Goal: Information Seeking & Learning: Learn about a topic

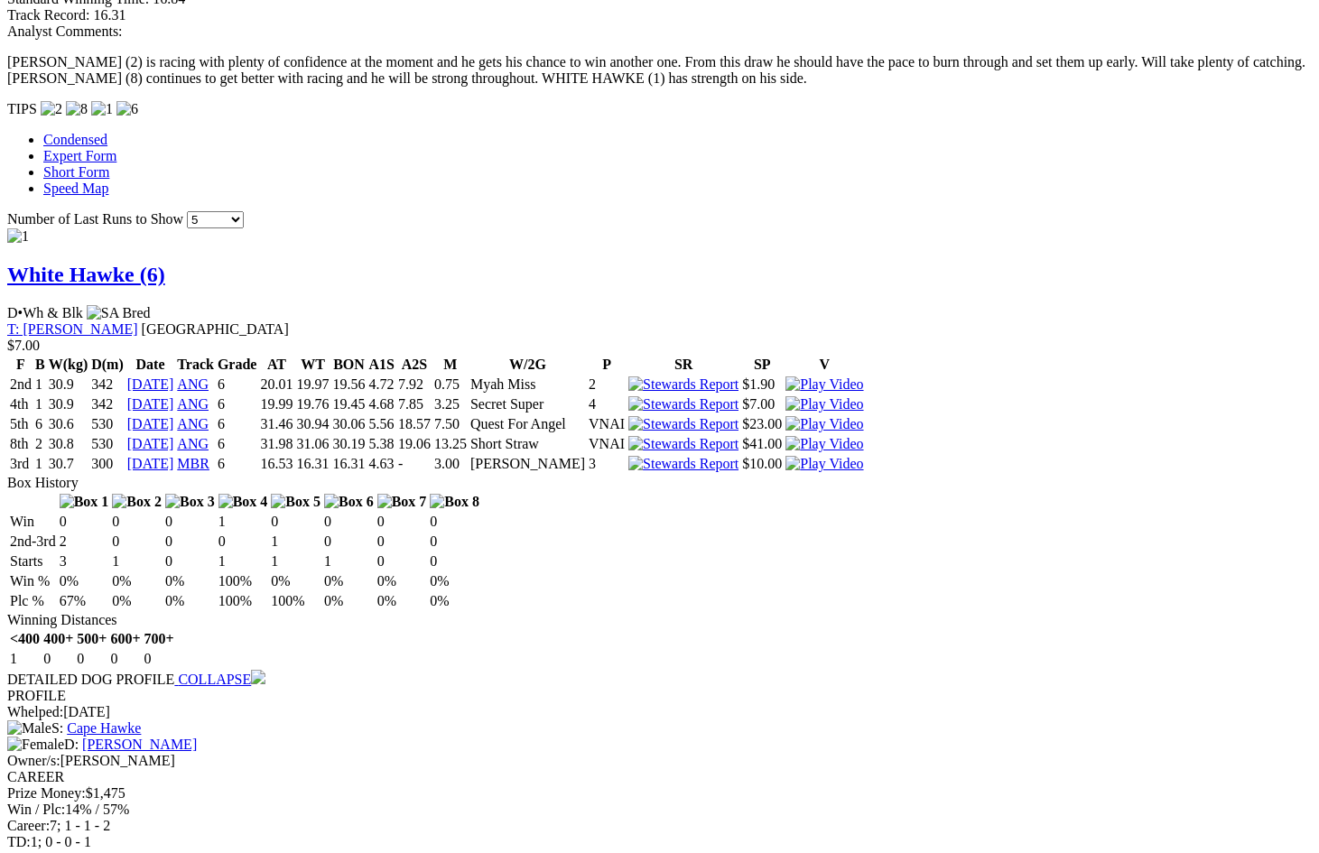
scroll to position [1641, 0]
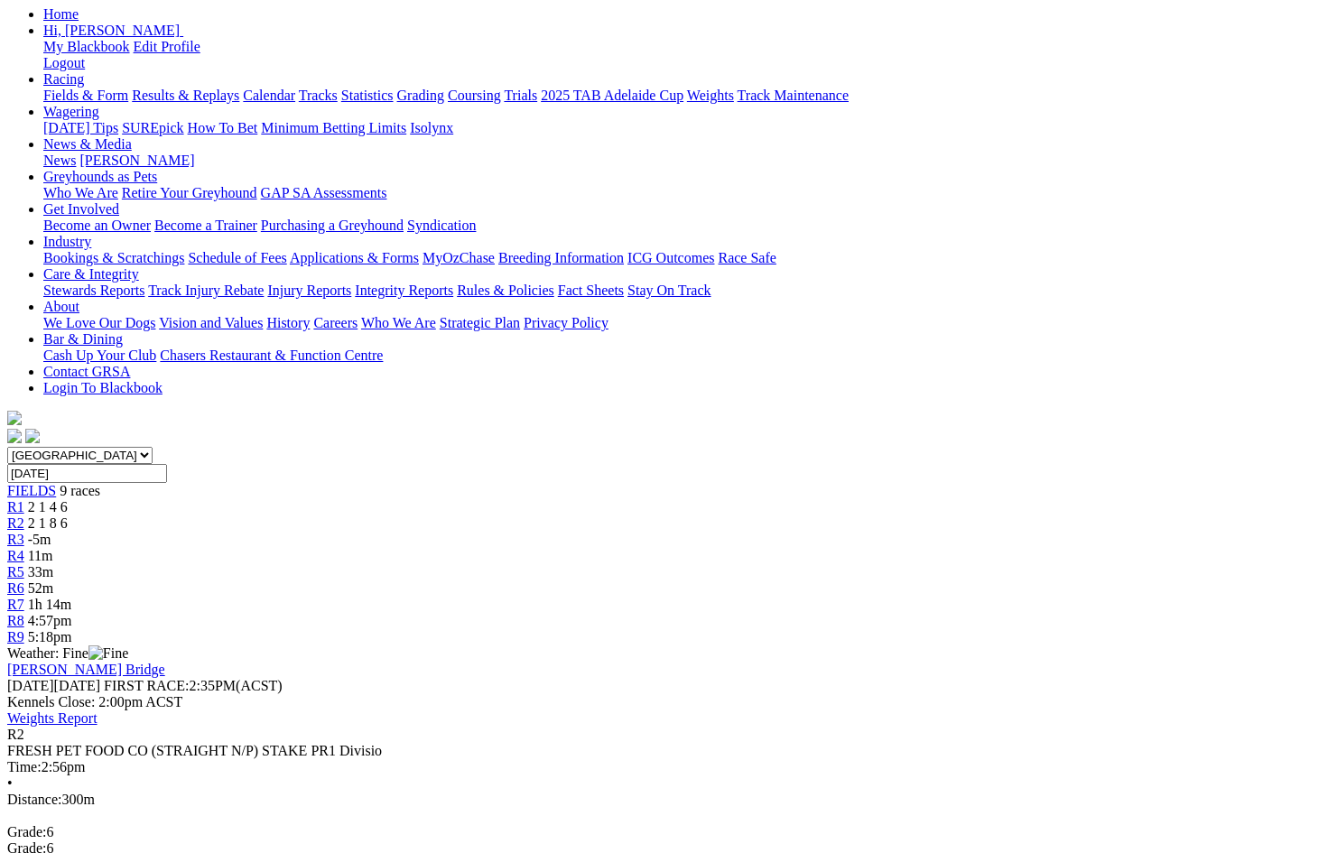
scroll to position [219, 0]
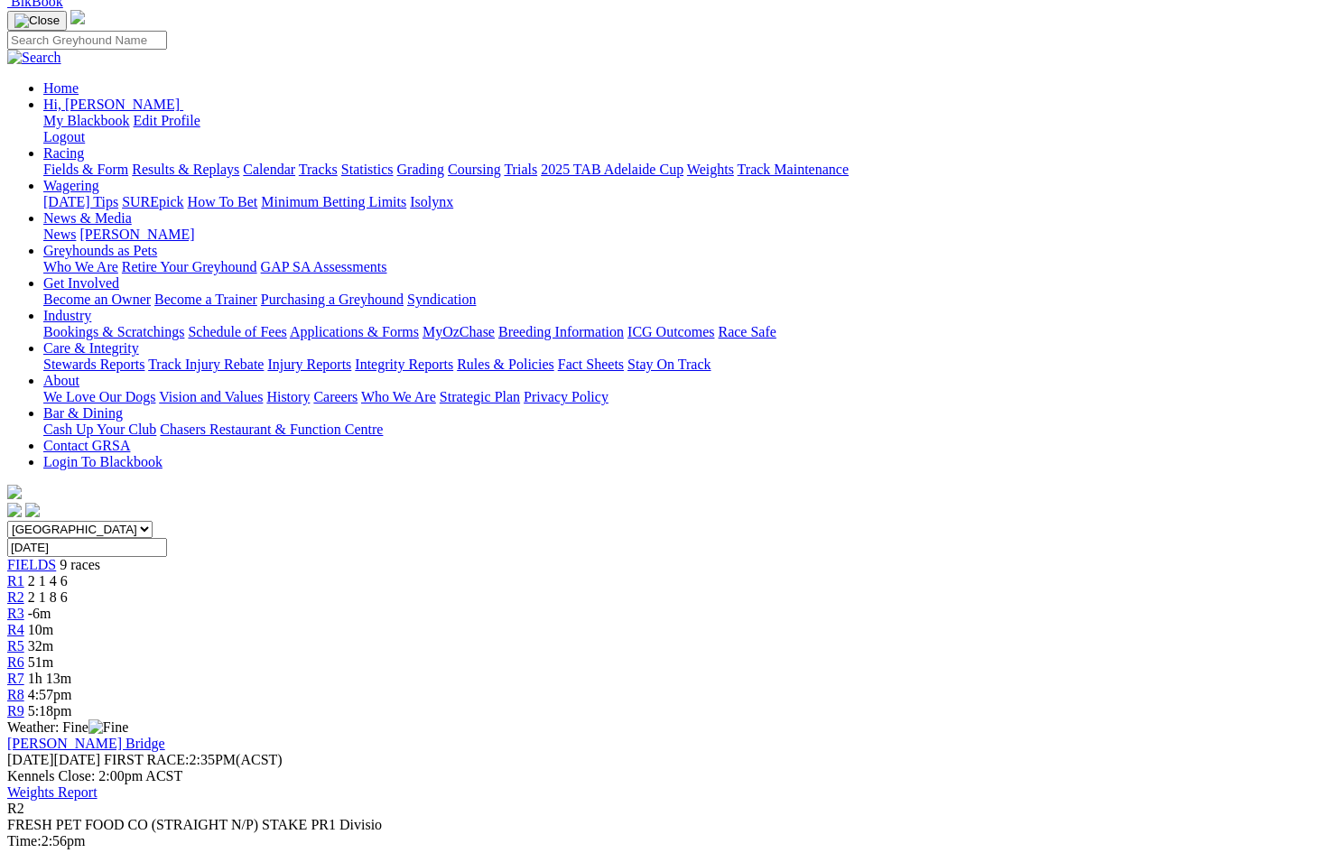
scroll to position [236, 0]
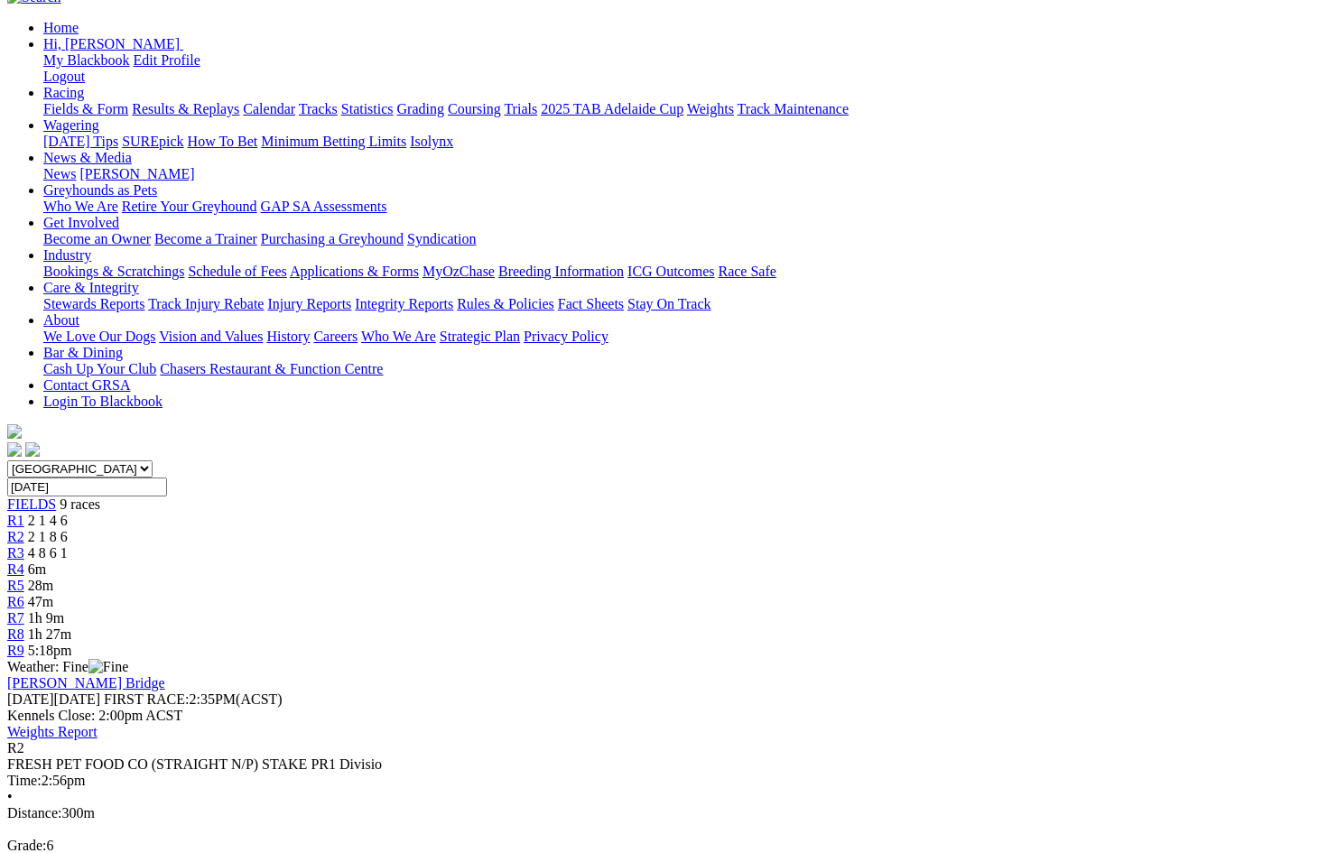
scroll to position [213, 0]
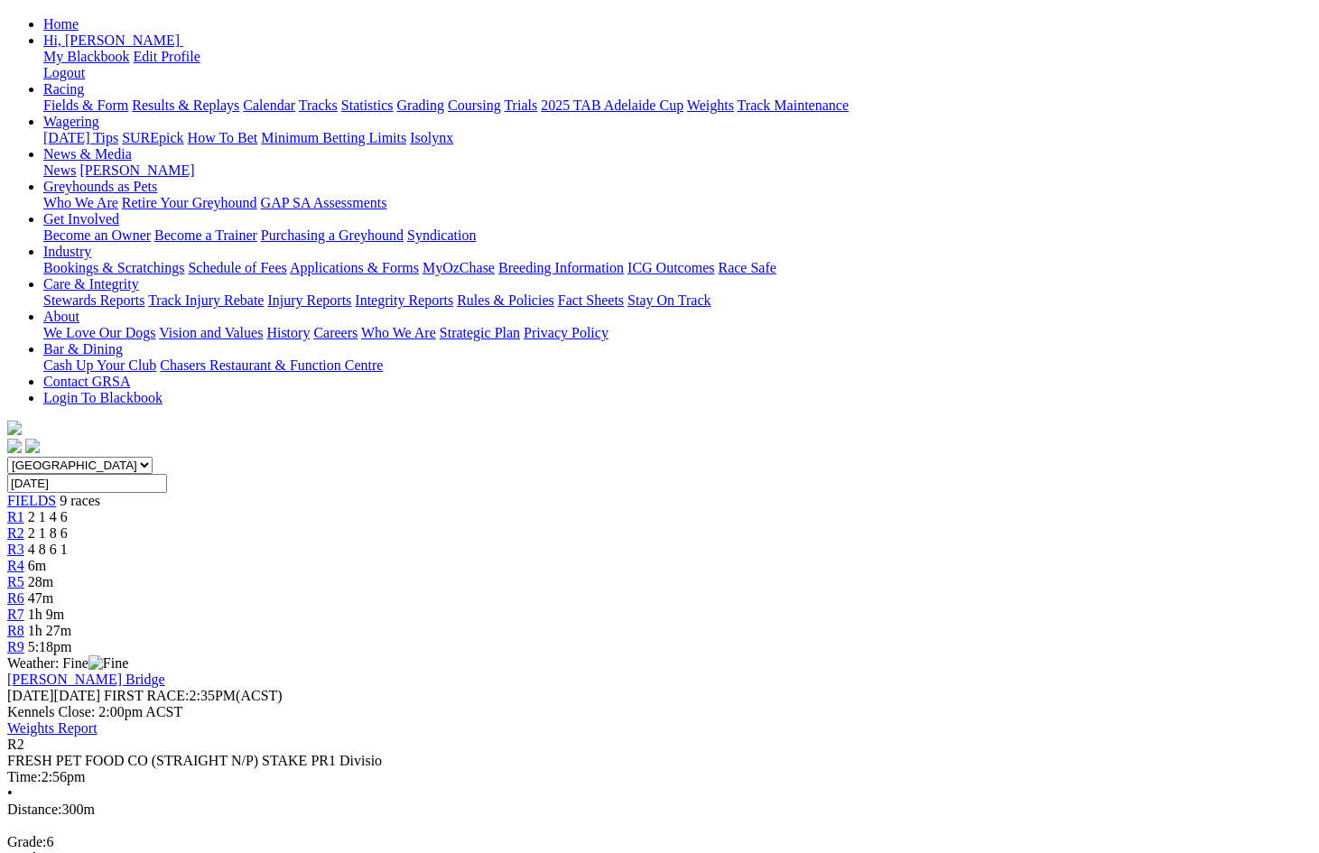
click at [1053, 623] on div "R8 1h 27m" at bounding box center [659, 631] width 1304 height 16
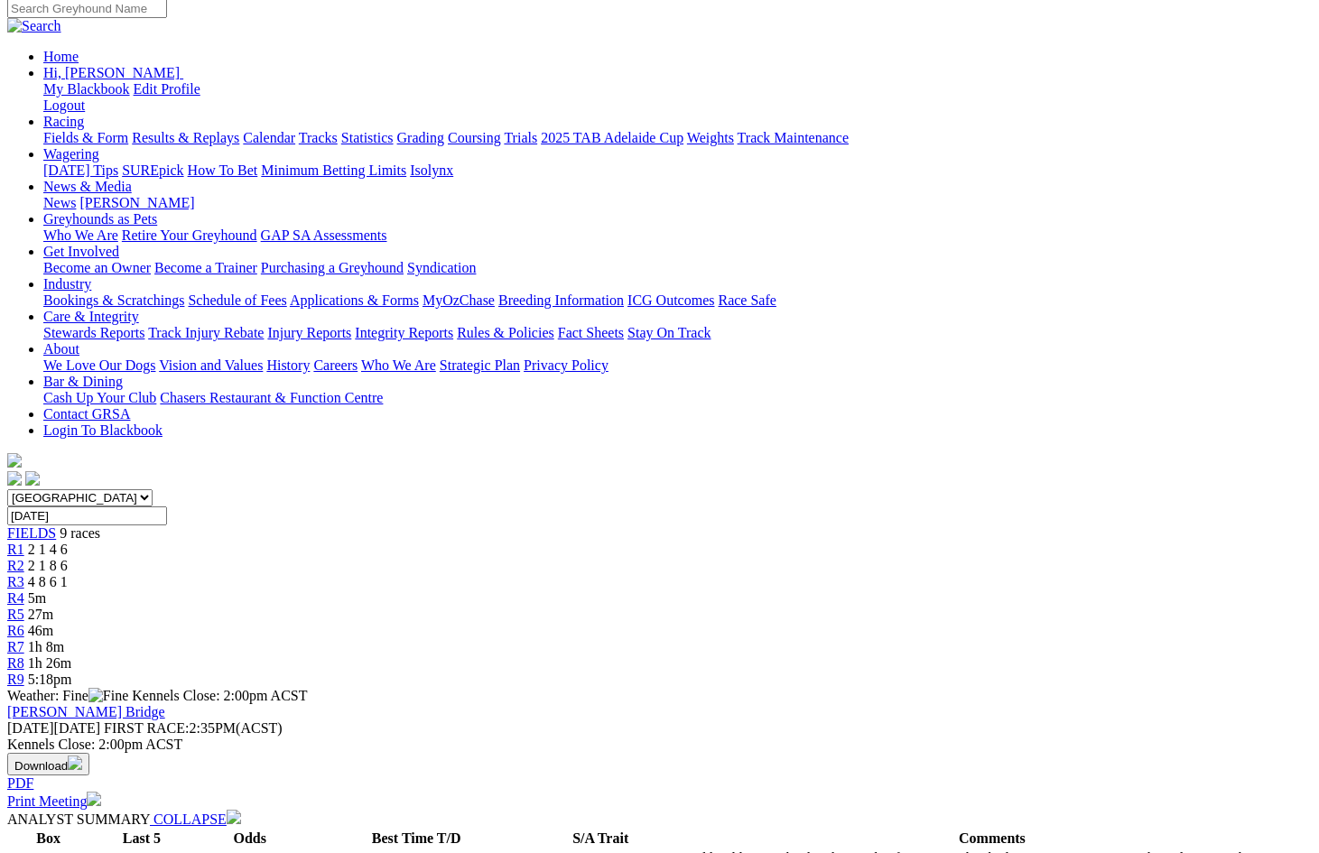
scroll to position [181, 0]
click at [394, 557] on div "R2 2 1 8 6" at bounding box center [659, 565] width 1304 height 16
